Goal: Navigation & Orientation: Find specific page/section

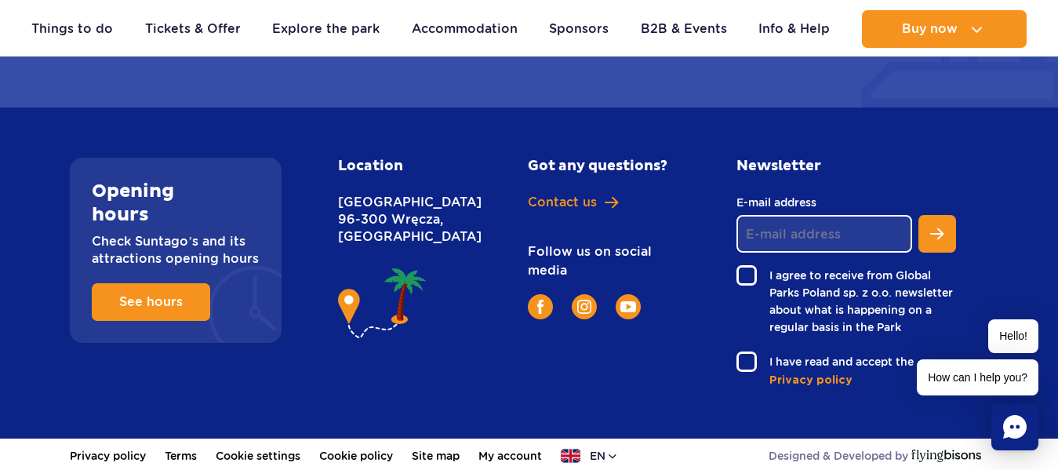
scroll to position [5909, 0]
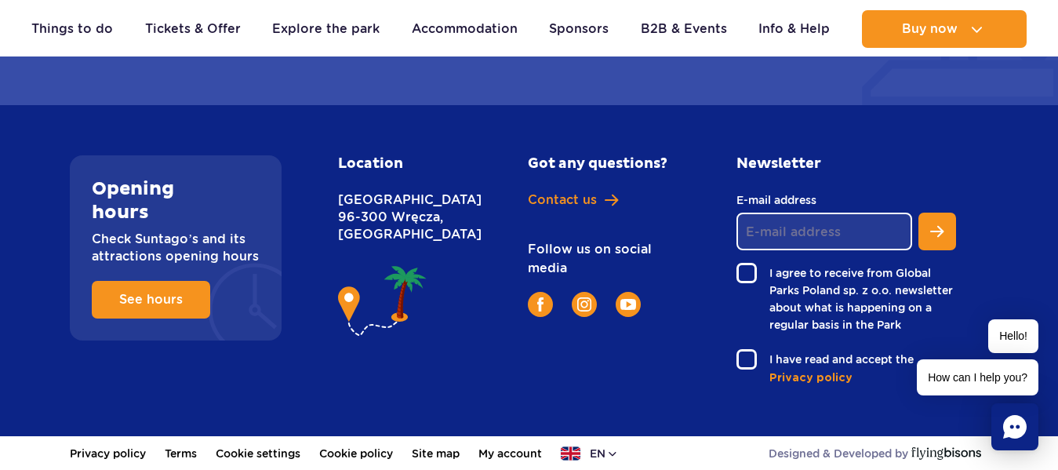
drag, startPoint x: 1063, startPoint y: 41, endPoint x: 1038, endPoint y: 472, distance: 432.1
click at [609, 448] on button "en" at bounding box center [590, 453] width 58 height 16
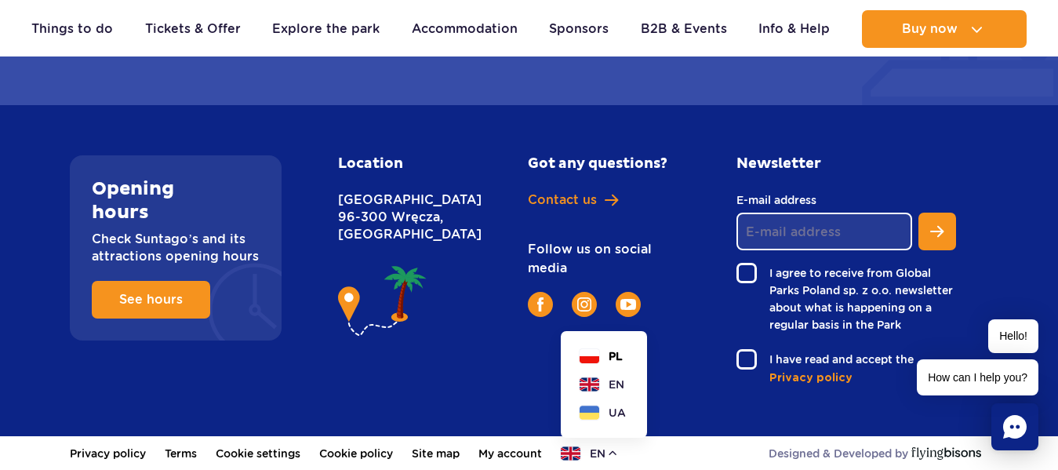
click at [616, 358] on span "PL" at bounding box center [616, 356] width 14 height 16
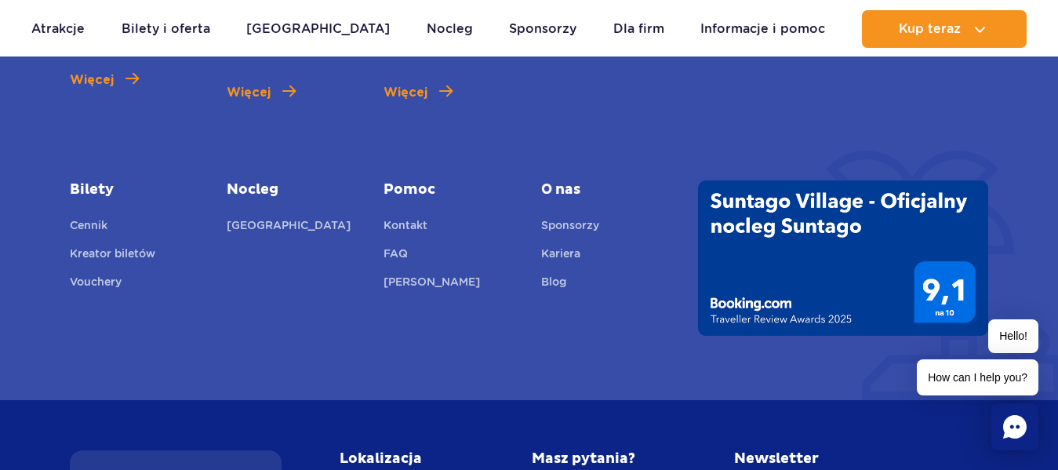
scroll to position [5622, 0]
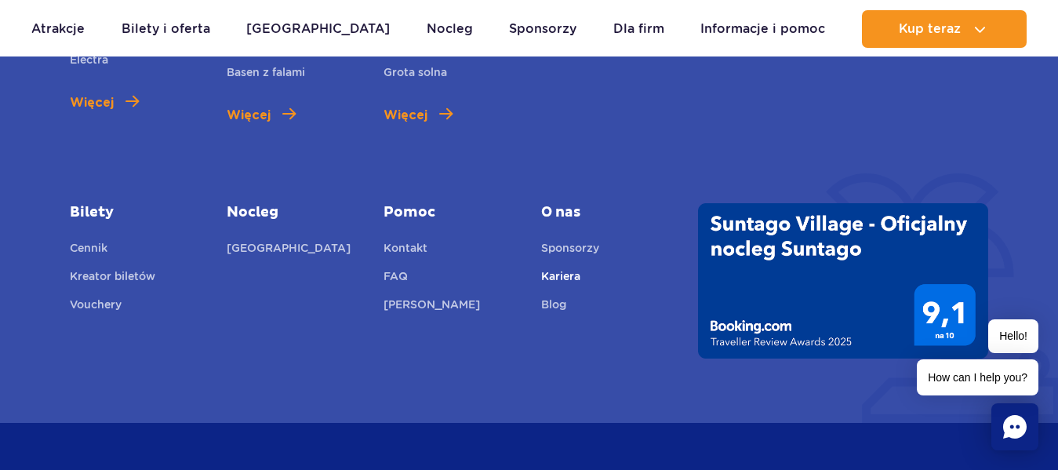
click at [555, 276] on link "Kariera" at bounding box center [560, 278] width 39 height 22
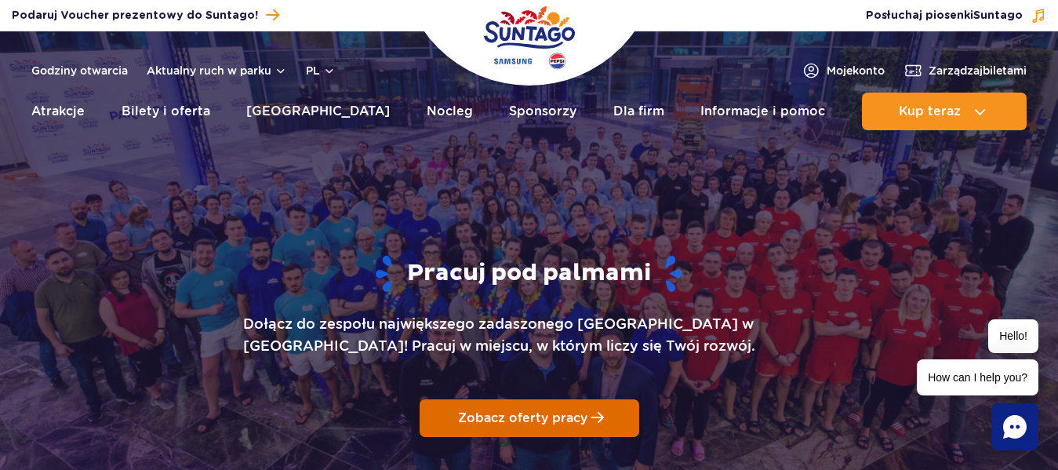
click at [528, 423] on p "Zobacz oferty pracy" at bounding box center [522, 417] width 129 height 15
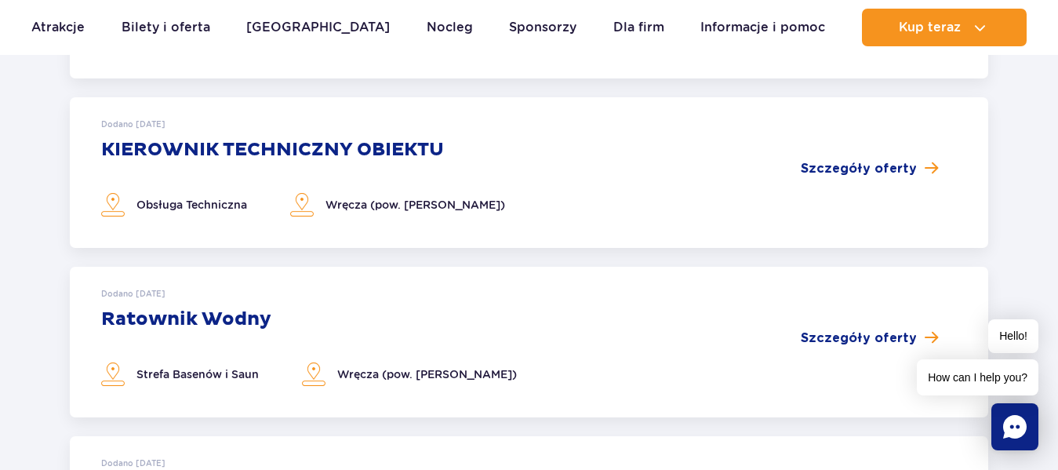
scroll to position [561, 0]
